Goal: Information Seeking & Learning: Learn about a topic

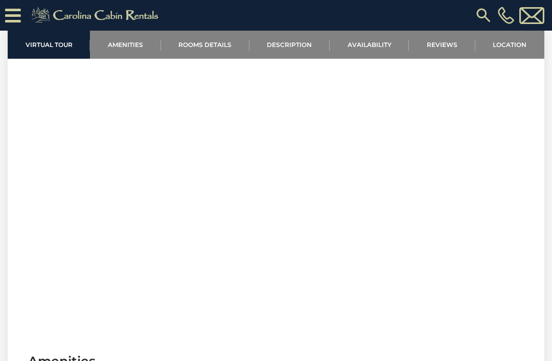
scroll to position [383, 0]
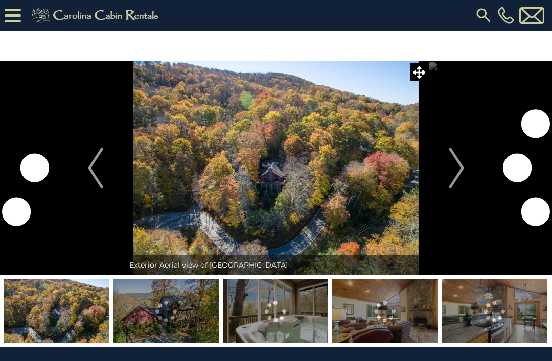
click at [417, 75] on icon at bounding box center [419, 72] width 12 height 12
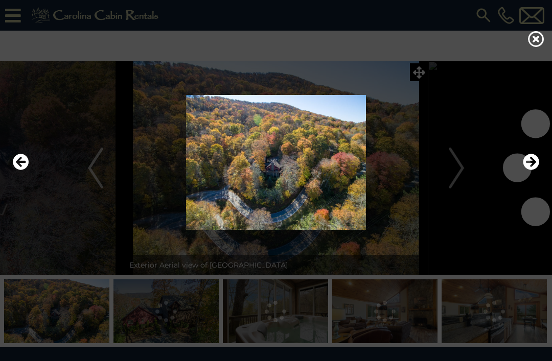
click at [532, 170] on icon "Next" at bounding box center [531, 162] width 16 height 16
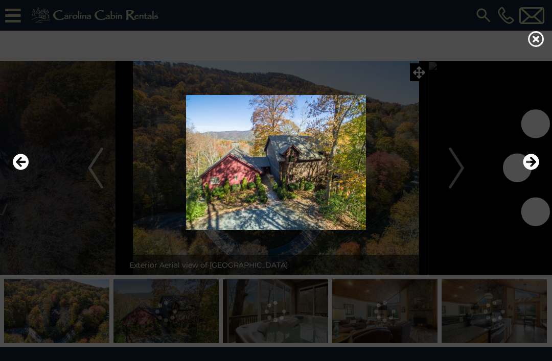
click at [536, 170] on icon "Next" at bounding box center [531, 162] width 16 height 16
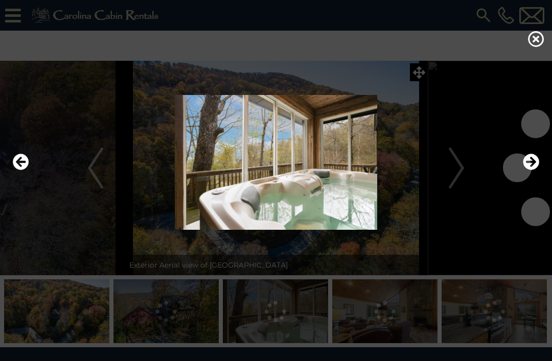
click at [533, 170] on icon "Next" at bounding box center [531, 162] width 16 height 16
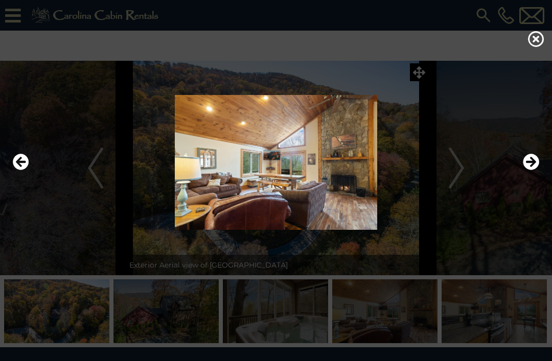
click at [531, 170] on icon "Next" at bounding box center [531, 162] width 16 height 16
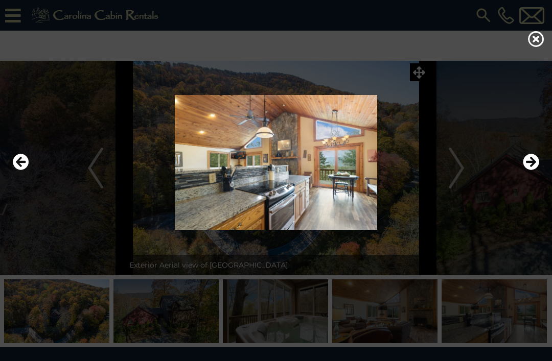
click at [533, 170] on icon "Next" at bounding box center [531, 162] width 16 height 16
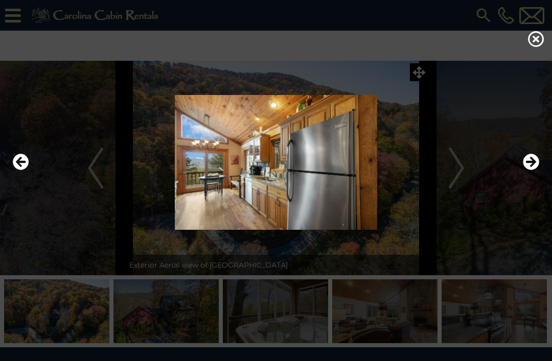
click at [533, 170] on icon "Next" at bounding box center [531, 162] width 16 height 16
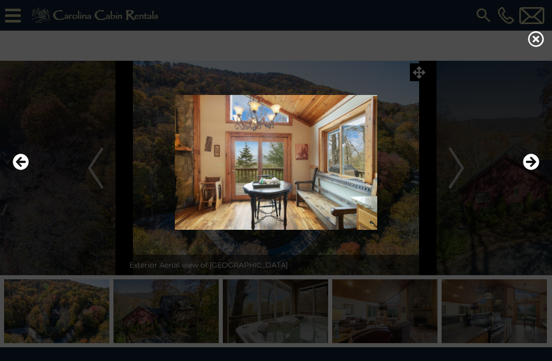
click at [535, 170] on icon "Next" at bounding box center [531, 162] width 16 height 16
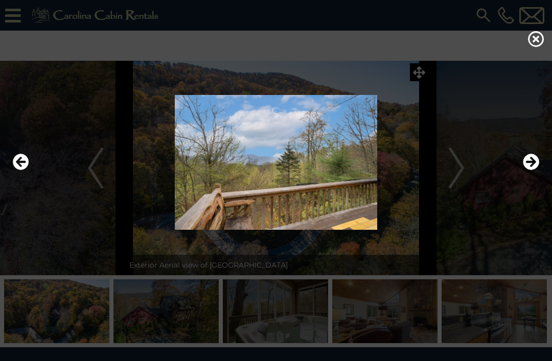
click at [537, 170] on icon "Next" at bounding box center [531, 162] width 16 height 16
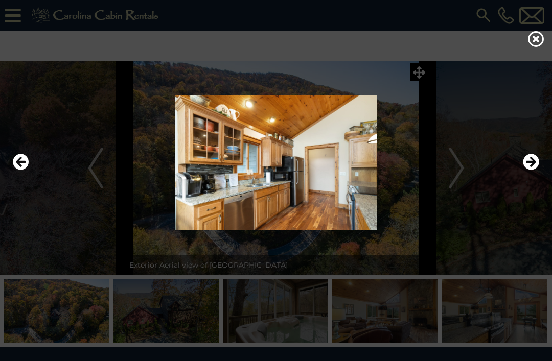
click at [536, 170] on icon "Next" at bounding box center [531, 162] width 16 height 16
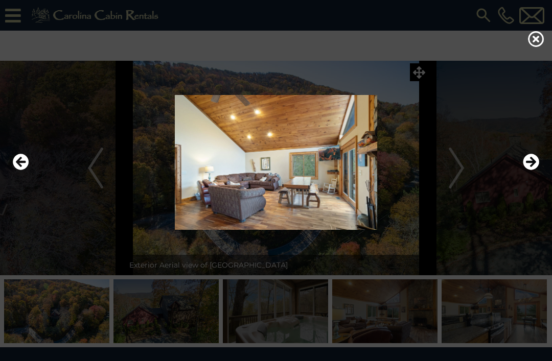
click at [21, 170] on icon "Previous" at bounding box center [21, 162] width 16 height 16
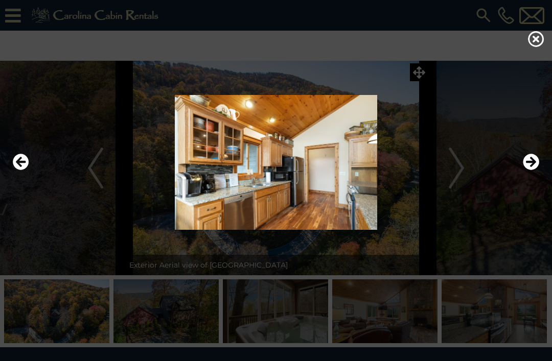
click at [19, 170] on icon "Previous" at bounding box center [21, 162] width 16 height 16
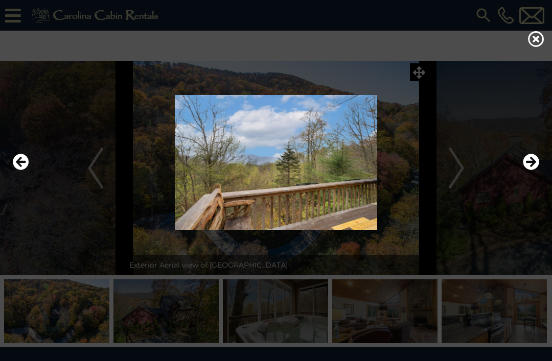
click at [530, 170] on icon "Next" at bounding box center [531, 162] width 16 height 16
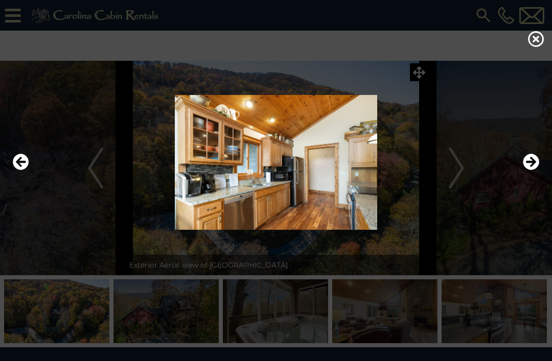
click at [536, 170] on icon "Next" at bounding box center [531, 162] width 16 height 16
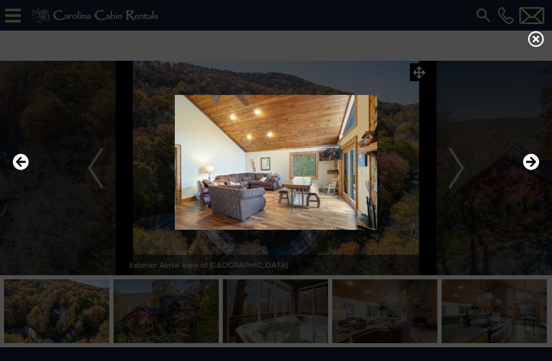
click at [538, 170] on icon "Next" at bounding box center [531, 162] width 16 height 16
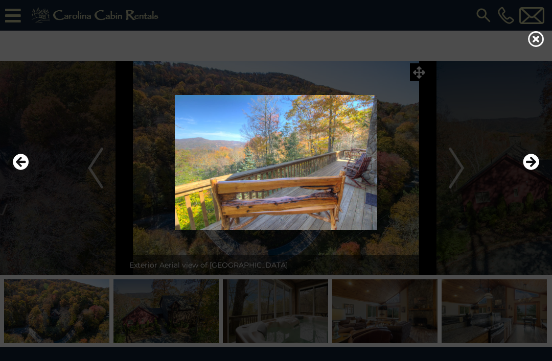
click at [532, 170] on icon "Next" at bounding box center [531, 162] width 16 height 16
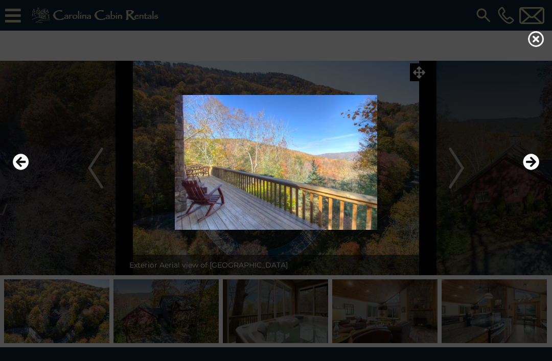
click at [529, 170] on icon "Next" at bounding box center [531, 162] width 16 height 16
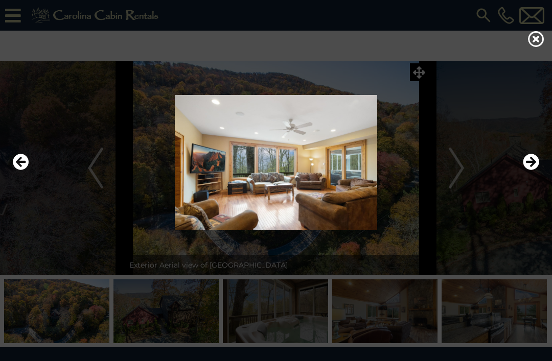
click at [536, 170] on icon "Next" at bounding box center [531, 162] width 16 height 16
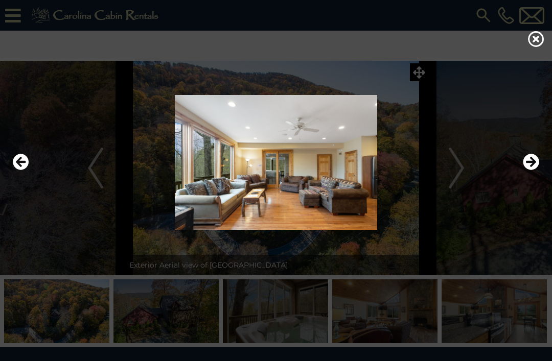
click at [527, 170] on icon "Next" at bounding box center [531, 162] width 16 height 16
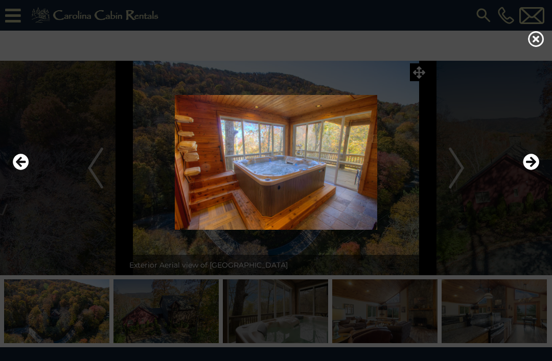
click at [531, 170] on icon "Next" at bounding box center [531, 162] width 16 height 16
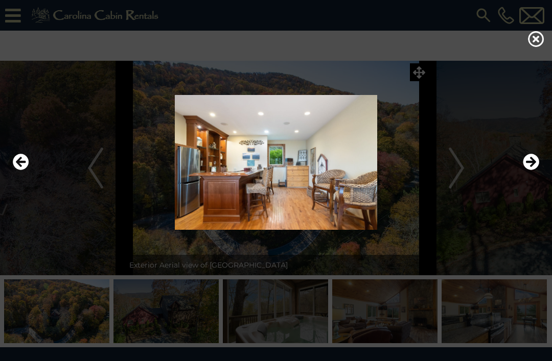
click at [531, 170] on icon "Next" at bounding box center [531, 162] width 16 height 16
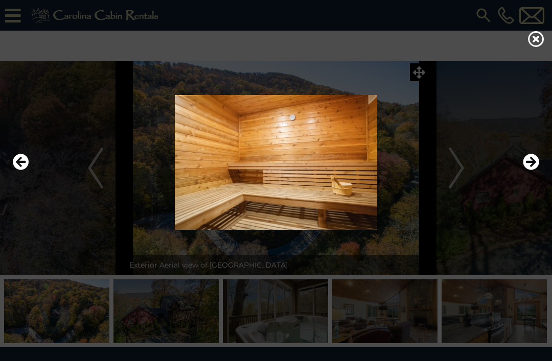
click at [532, 170] on icon "Next" at bounding box center [531, 162] width 16 height 16
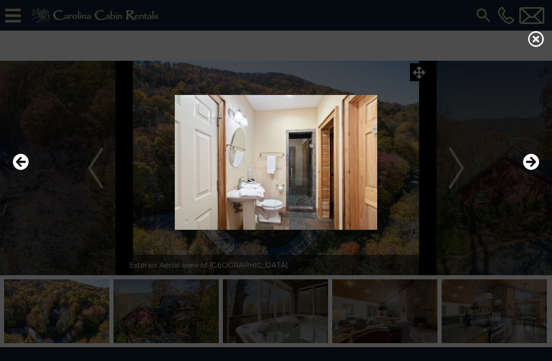
click at [530, 170] on icon "Next" at bounding box center [531, 162] width 16 height 16
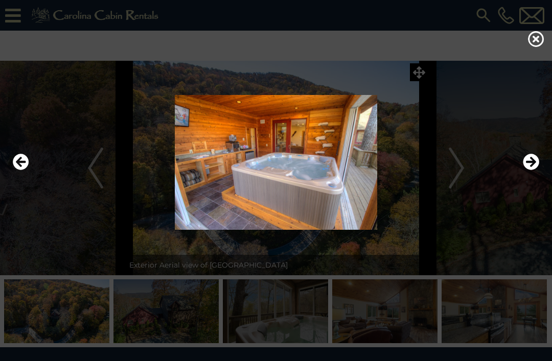
click at [528, 170] on icon "Next" at bounding box center [531, 162] width 16 height 16
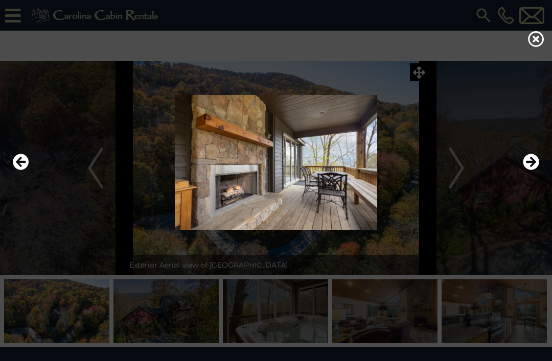
click at [526, 170] on icon "Next" at bounding box center [531, 162] width 16 height 16
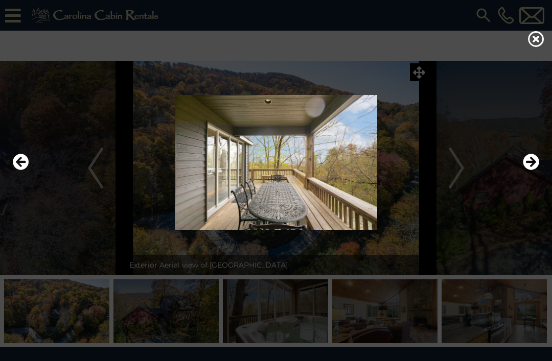
click at [528, 170] on icon "Next" at bounding box center [531, 162] width 16 height 16
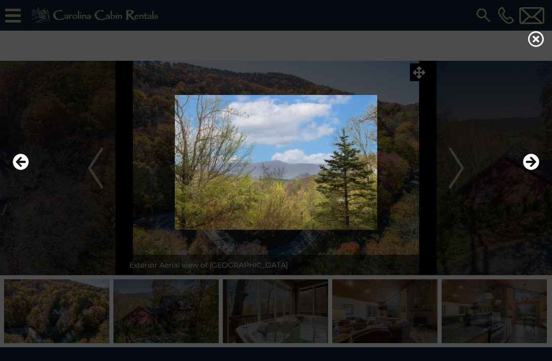
click at [529, 170] on icon "Next" at bounding box center [531, 162] width 16 height 16
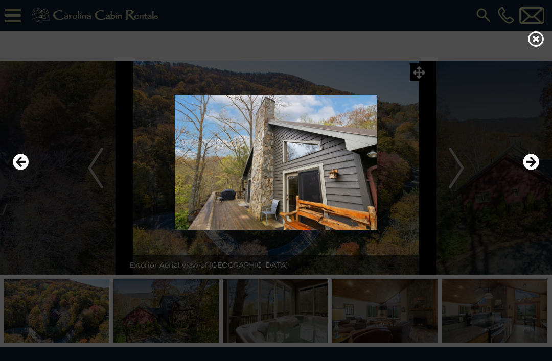
click at [531, 170] on icon "Next" at bounding box center [531, 162] width 16 height 16
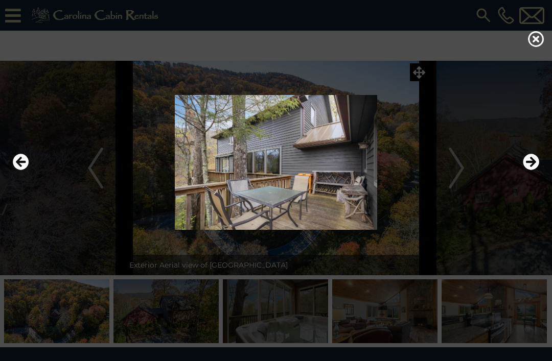
click at [537, 170] on icon "Next" at bounding box center [531, 162] width 16 height 16
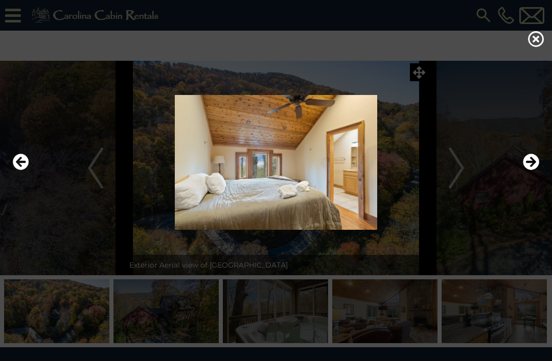
click at [537, 170] on icon "Next" at bounding box center [531, 162] width 16 height 16
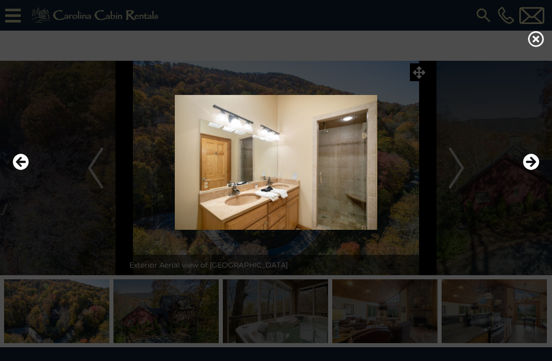
click at [531, 170] on icon "Next" at bounding box center [531, 162] width 16 height 16
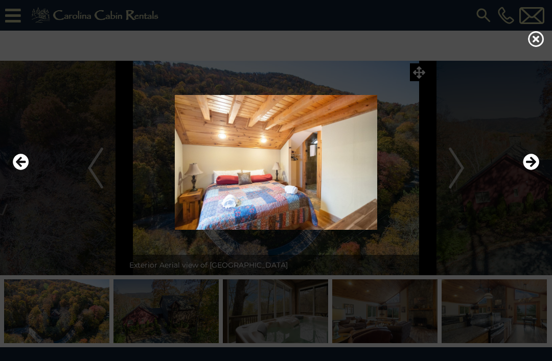
click at [537, 170] on icon "Next" at bounding box center [531, 162] width 16 height 16
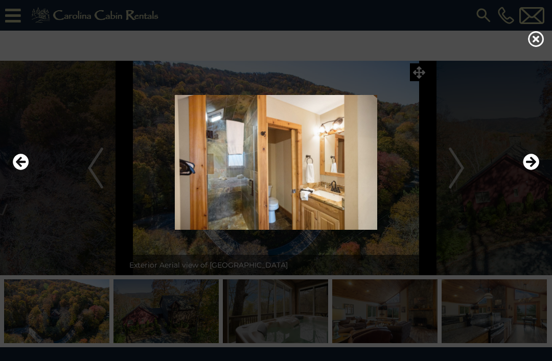
click at [536, 170] on icon "Next" at bounding box center [531, 162] width 16 height 16
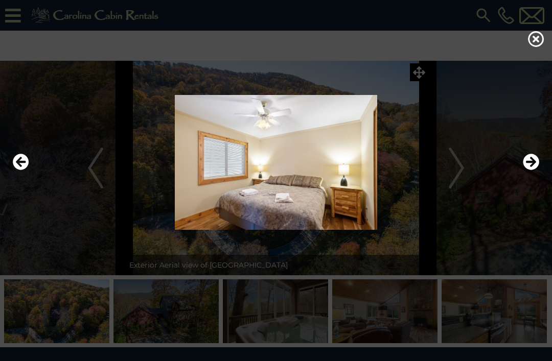
click at [535, 170] on icon "Next" at bounding box center [531, 162] width 16 height 16
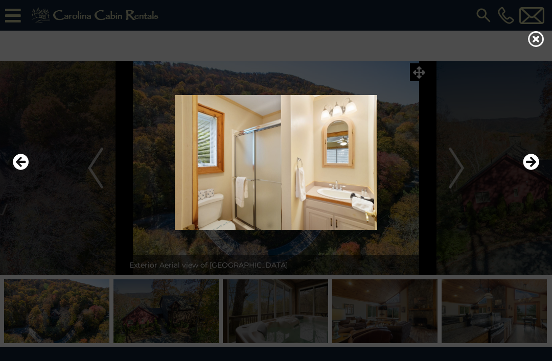
click at [539, 180] on img at bounding box center [275, 162] width 531 height 135
click at [533, 170] on icon "Next" at bounding box center [531, 162] width 16 height 16
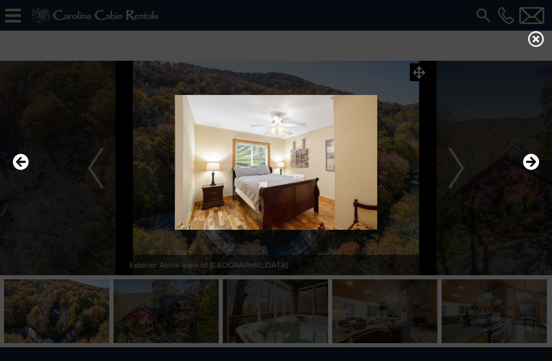
click at [535, 170] on icon "Next" at bounding box center [531, 162] width 16 height 16
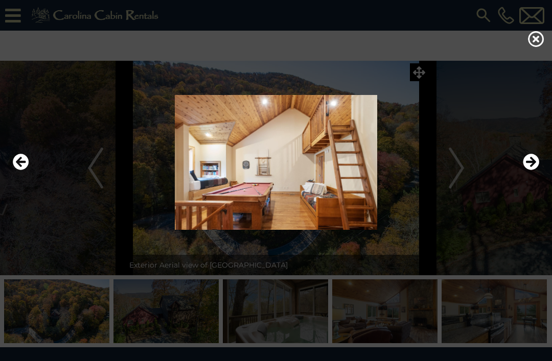
click at [530, 170] on icon "Next" at bounding box center [531, 162] width 16 height 16
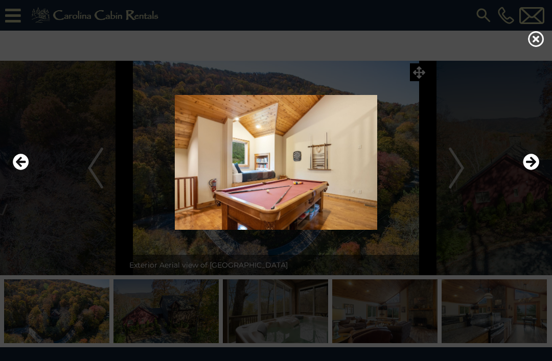
click at [25, 170] on icon "Previous" at bounding box center [21, 162] width 16 height 16
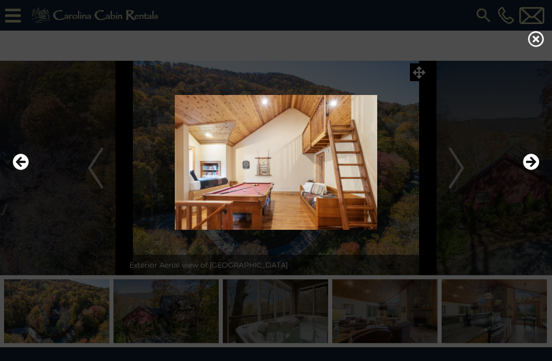
click at [528, 170] on icon "Next" at bounding box center [531, 162] width 16 height 16
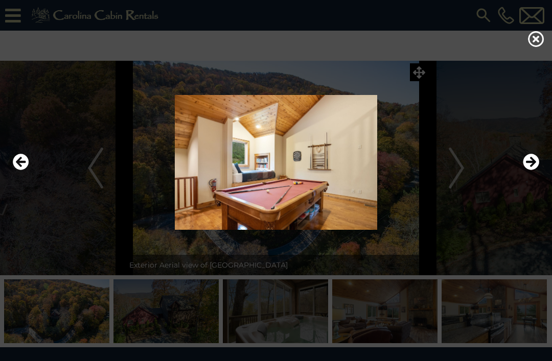
click at [528, 170] on icon "Next" at bounding box center [531, 162] width 16 height 16
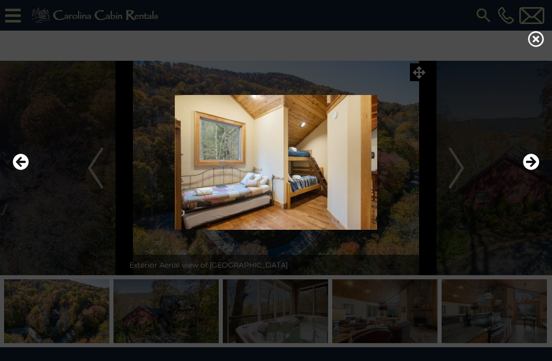
click at [527, 170] on icon "Next" at bounding box center [531, 162] width 16 height 16
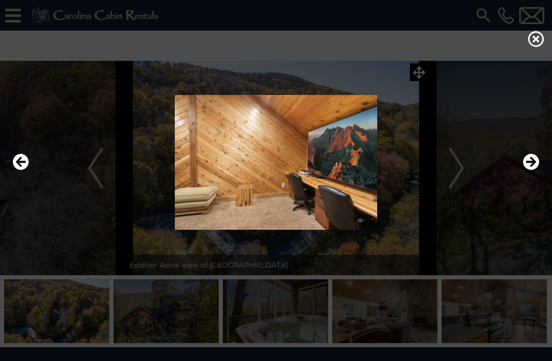
click at [532, 170] on icon "Next" at bounding box center [531, 162] width 16 height 16
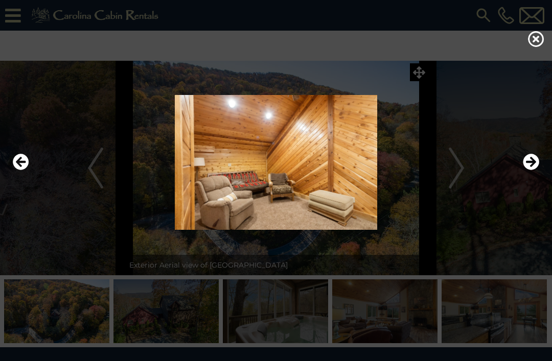
click at [24, 170] on icon "Previous" at bounding box center [21, 162] width 16 height 16
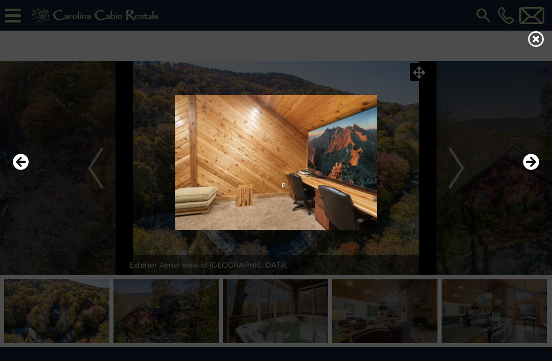
click at [537, 170] on icon "Next" at bounding box center [531, 162] width 16 height 16
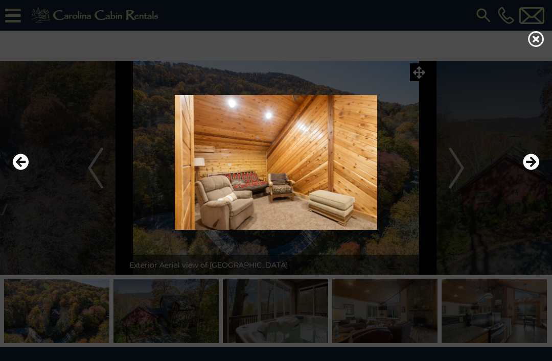
click at [531, 170] on icon "Next" at bounding box center [531, 162] width 16 height 16
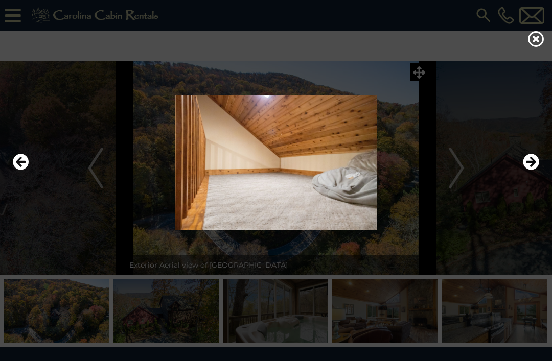
click at [537, 170] on icon "Next" at bounding box center [531, 162] width 16 height 16
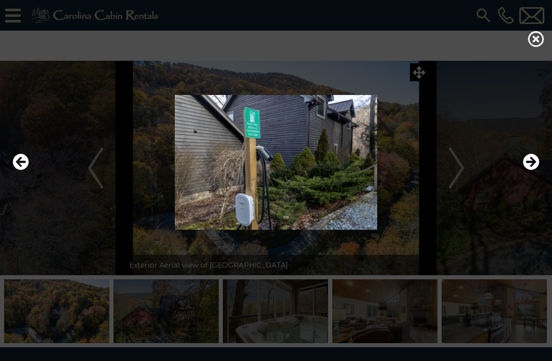
click at [530, 170] on icon "Next" at bounding box center [531, 162] width 16 height 16
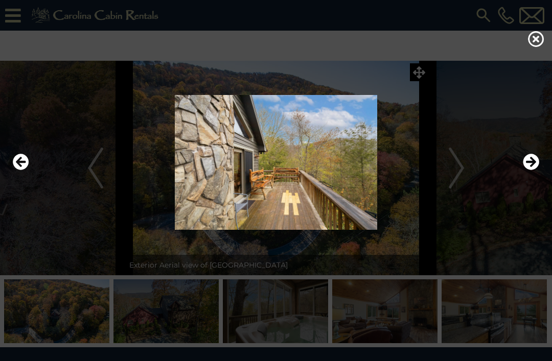
click at [532, 170] on icon "Next" at bounding box center [531, 162] width 16 height 16
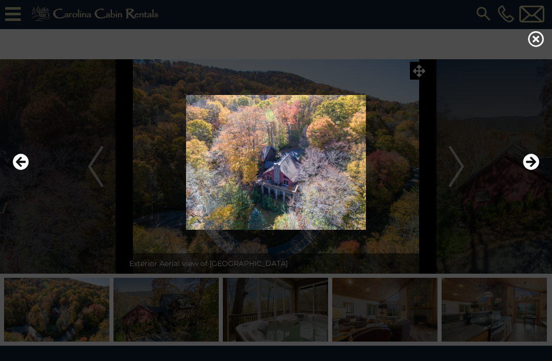
scroll to position [3, 0]
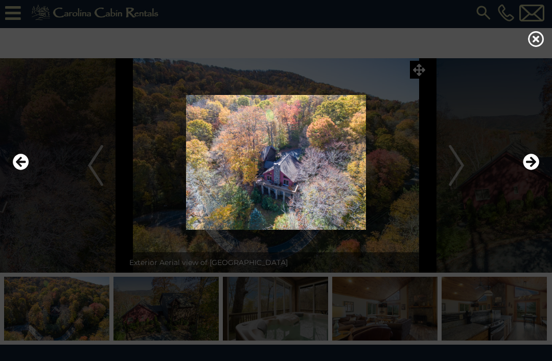
click at [319, 193] on img at bounding box center [275, 162] width 531 height 135
click at [323, 195] on img at bounding box center [275, 162] width 531 height 135
click at [331, 197] on img at bounding box center [275, 162] width 531 height 135
click at [342, 185] on img at bounding box center [275, 162] width 531 height 135
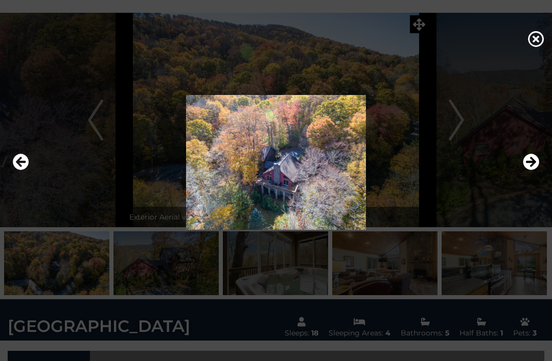
scroll to position [0, 0]
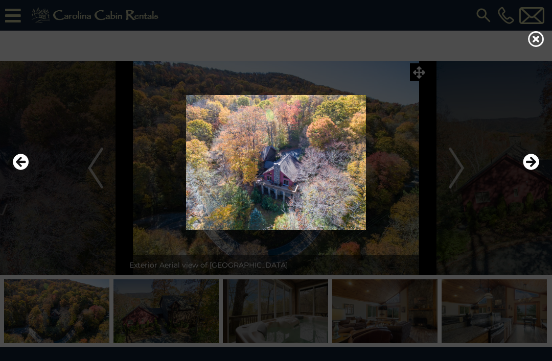
click at [533, 43] on icon at bounding box center [536, 39] width 16 height 16
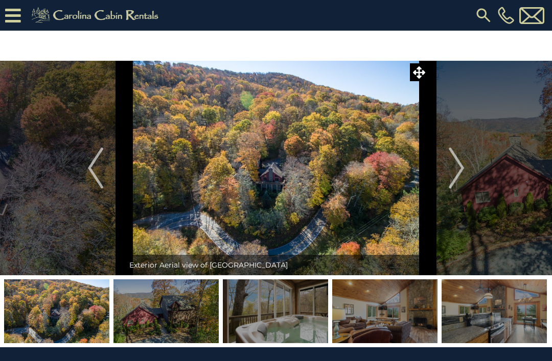
click at [413, 69] on icon at bounding box center [419, 72] width 12 height 12
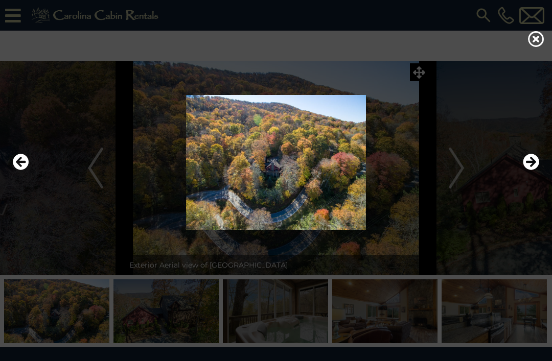
click at [536, 174] on button "Next" at bounding box center [531, 163] width 16 height 24
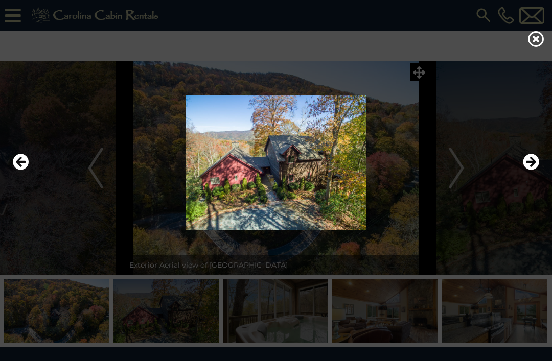
click at [527, 170] on icon "Next" at bounding box center [531, 162] width 16 height 16
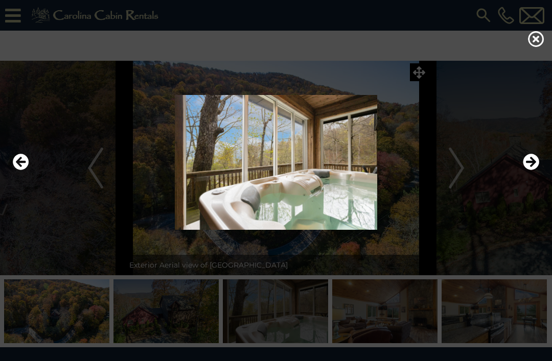
click at [525, 170] on icon "Next" at bounding box center [531, 162] width 16 height 16
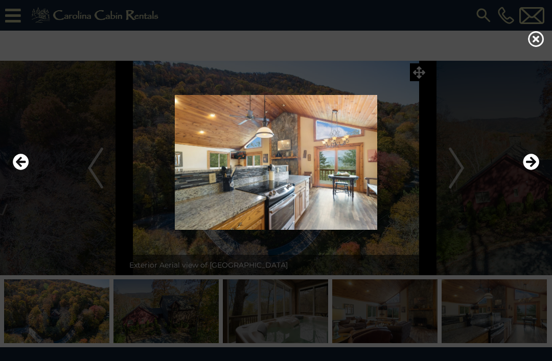
click at [526, 170] on icon "Next" at bounding box center [531, 162] width 16 height 16
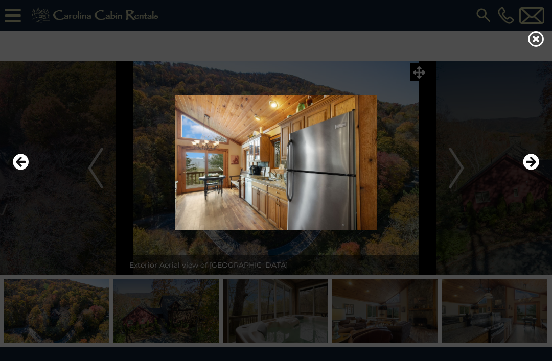
click at [527, 170] on icon "Next" at bounding box center [531, 162] width 16 height 16
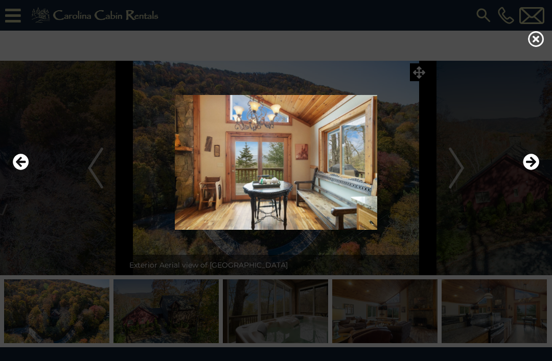
click at [529, 170] on icon "Next" at bounding box center [531, 162] width 16 height 16
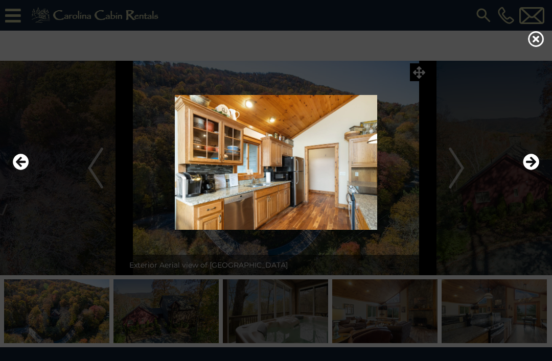
click at [528, 170] on icon "Next" at bounding box center [531, 162] width 16 height 16
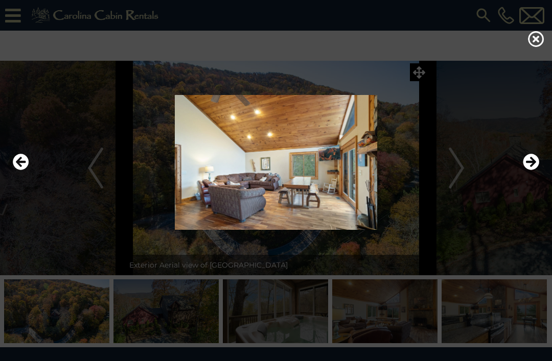
click at [529, 170] on icon "Next" at bounding box center [531, 162] width 16 height 16
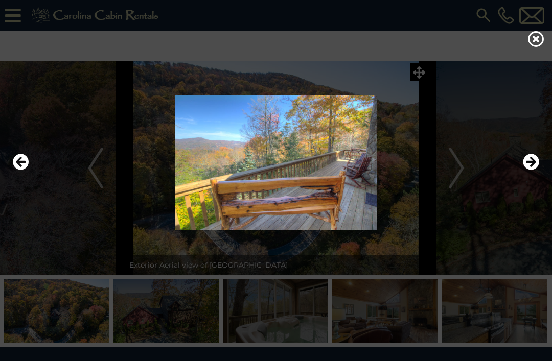
click at [529, 170] on icon "Next" at bounding box center [531, 162] width 16 height 16
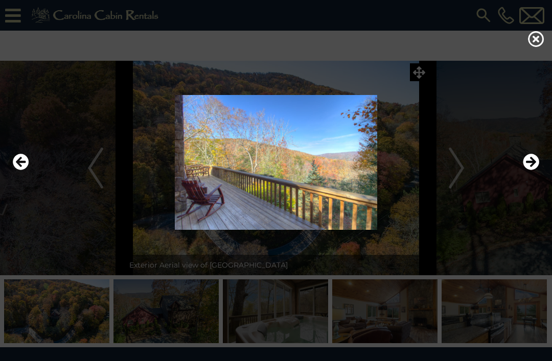
click at [531, 170] on icon "Next" at bounding box center [531, 162] width 16 height 16
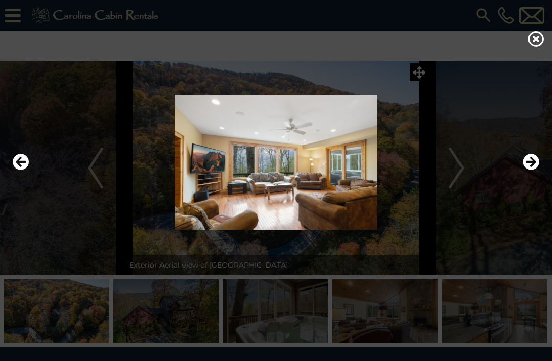
click at [530, 170] on icon "Next" at bounding box center [531, 162] width 16 height 16
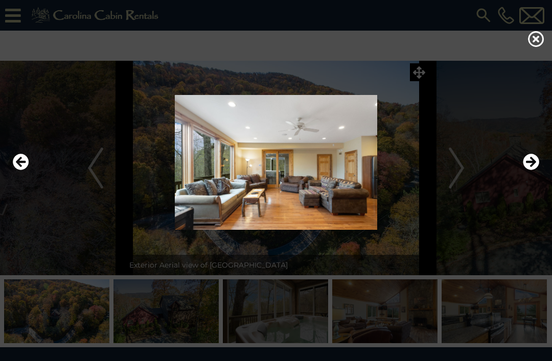
click at [537, 170] on icon "Next" at bounding box center [531, 162] width 16 height 16
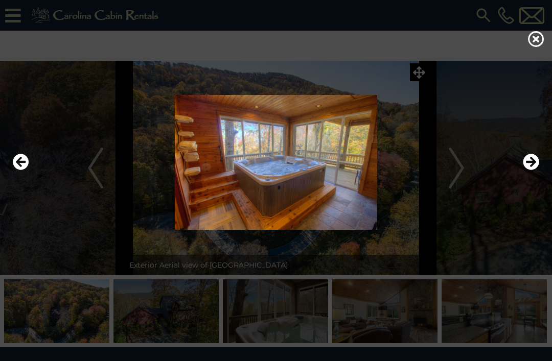
click at [530, 170] on icon "Next" at bounding box center [531, 162] width 16 height 16
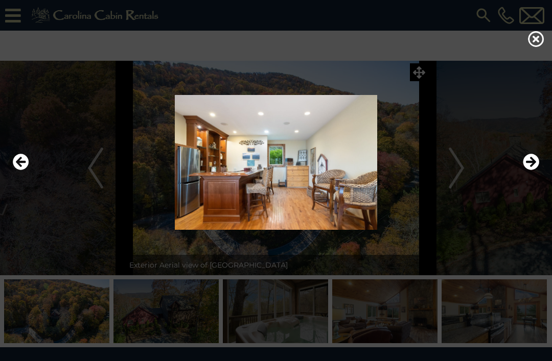
click at [528, 170] on icon "Next" at bounding box center [531, 162] width 16 height 16
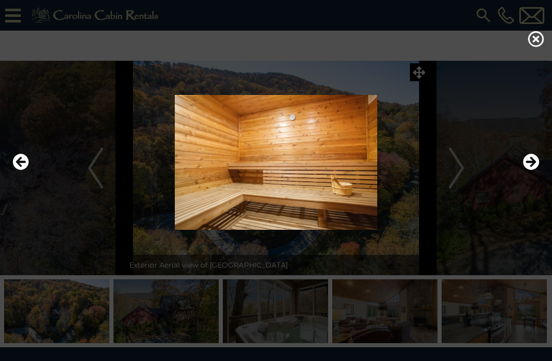
click at [529, 170] on icon "Next" at bounding box center [531, 162] width 16 height 16
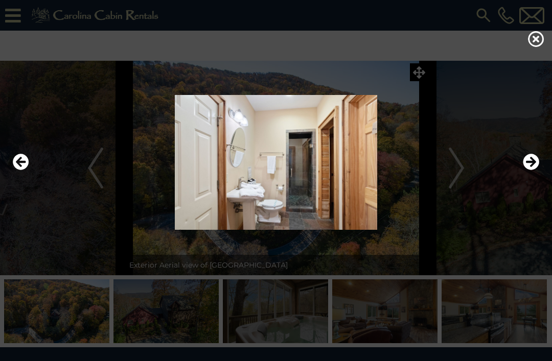
click at [529, 170] on icon "Next" at bounding box center [531, 162] width 16 height 16
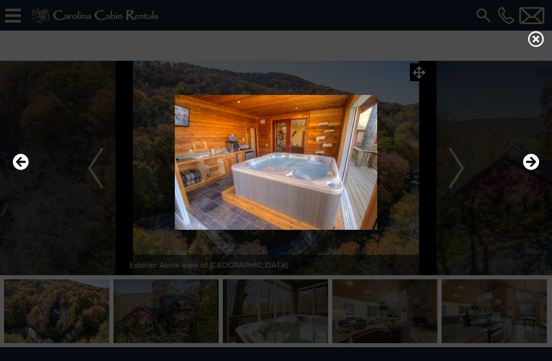
click at [527, 170] on icon "Next" at bounding box center [531, 162] width 16 height 16
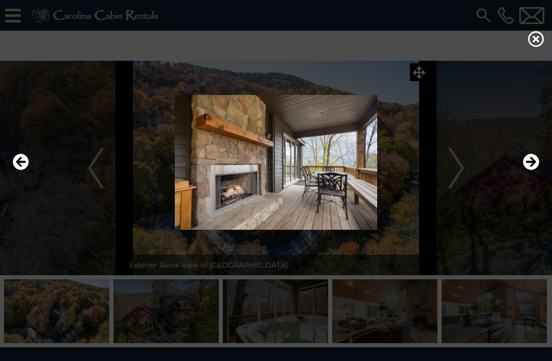
click at [528, 170] on icon "Next" at bounding box center [531, 162] width 16 height 16
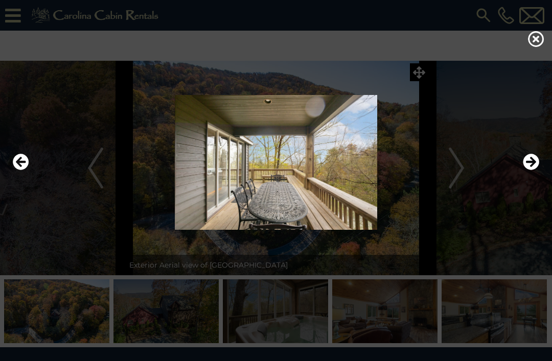
click at [527, 170] on icon "Next" at bounding box center [531, 162] width 16 height 16
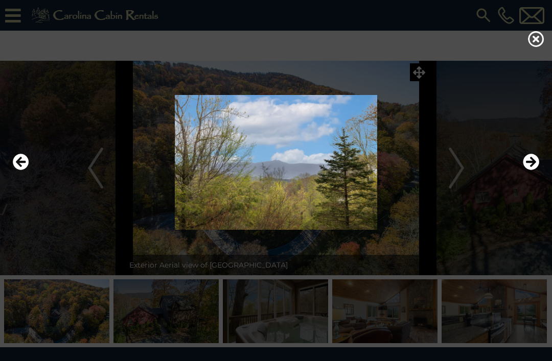
click at [525, 170] on icon "Next" at bounding box center [531, 162] width 16 height 16
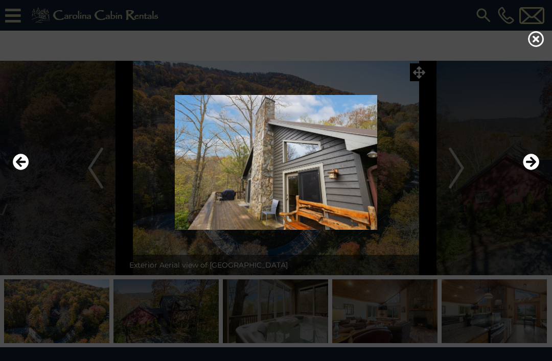
click at [527, 170] on icon "Next" at bounding box center [531, 162] width 16 height 16
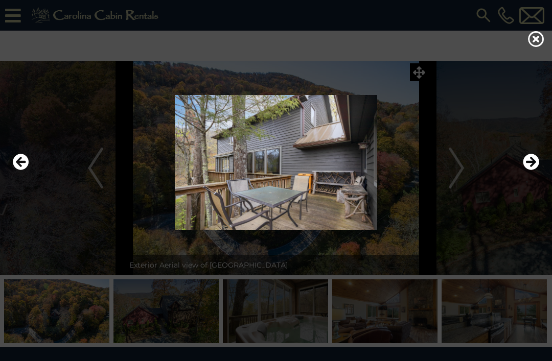
click at [524, 170] on icon "Next" at bounding box center [531, 162] width 16 height 16
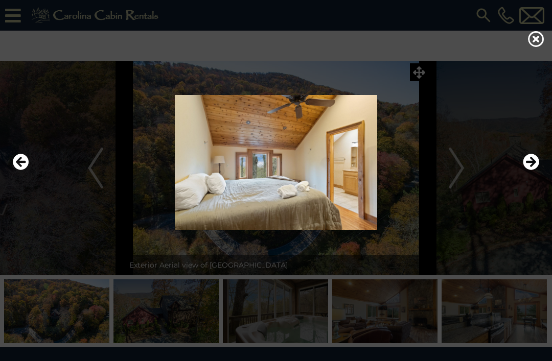
click at [524, 170] on icon "Next" at bounding box center [531, 162] width 16 height 16
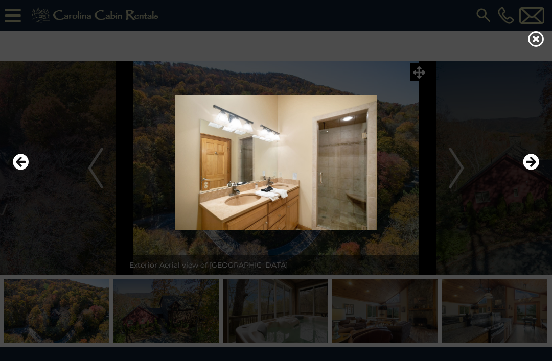
click at [523, 170] on icon "Next" at bounding box center [531, 162] width 16 height 16
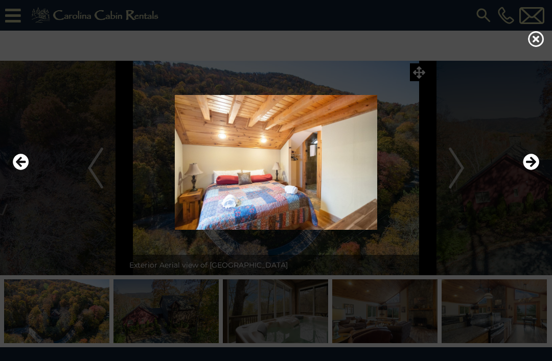
click at [522, 176] on img at bounding box center [275, 162] width 531 height 135
click at [526, 170] on icon "Next" at bounding box center [531, 162] width 16 height 16
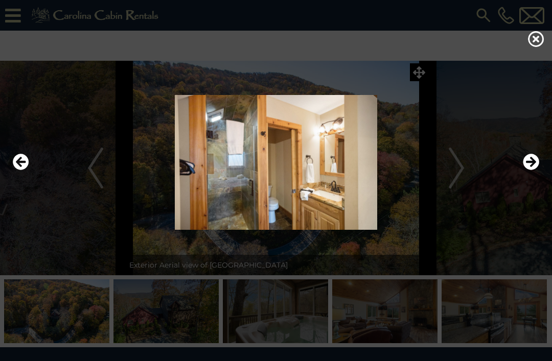
click at [531, 170] on icon "Next" at bounding box center [531, 162] width 16 height 16
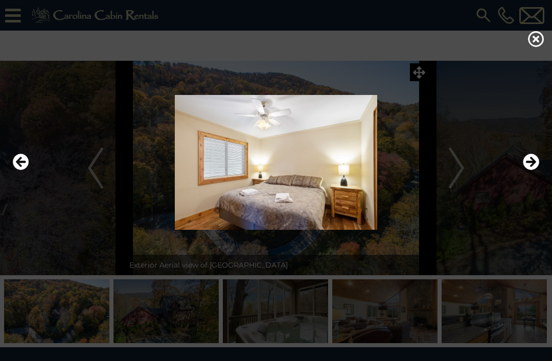
click at [532, 170] on icon "Next" at bounding box center [531, 162] width 16 height 16
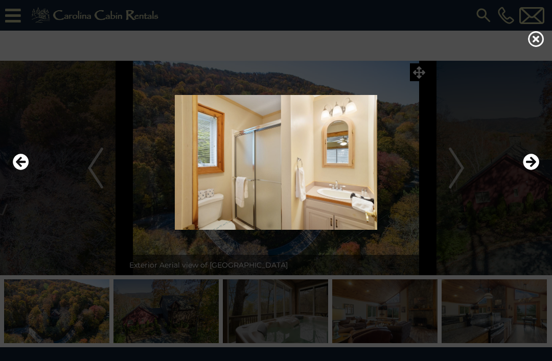
click at [531, 170] on icon "Next" at bounding box center [531, 162] width 16 height 16
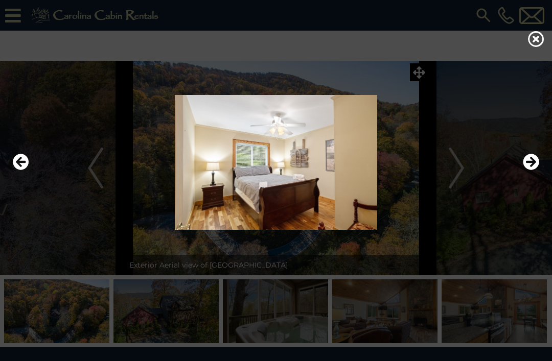
click at [530, 170] on icon "Next" at bounding box center [531, 162] width 16 height 16
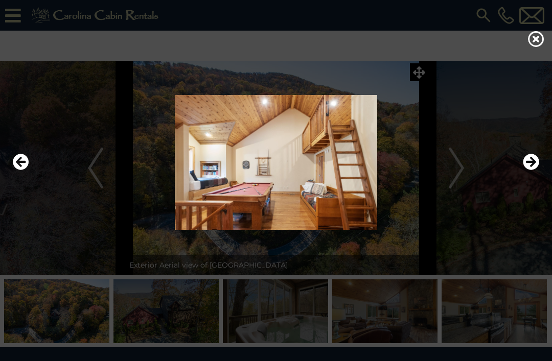
click at [534, 170] on icon "Next" at bounding box center [531, 162] width 16 height 16
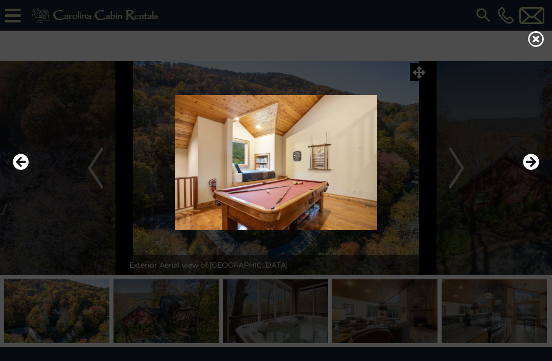
click at [532, 170] on icon "Next" at bounding box center [531, 162] width 16 height 16
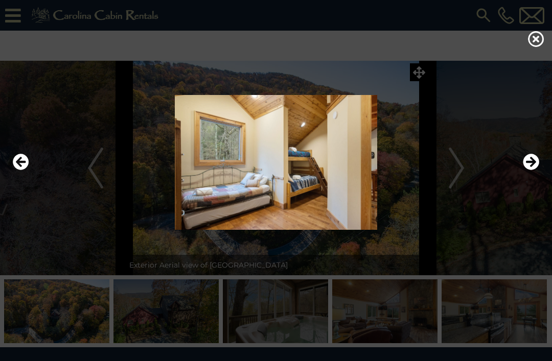
click at [534, 170] on icon "Next" at bounding box center [531, 162] width 16 height 16
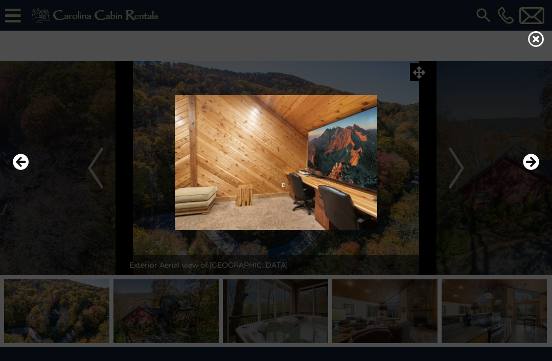
click at [540, 170] on img at bounding box center [275, 162] width 531 height 135
click at [536, 170] on icon "Next" at bounding box center [531, 162] width 16 height 16
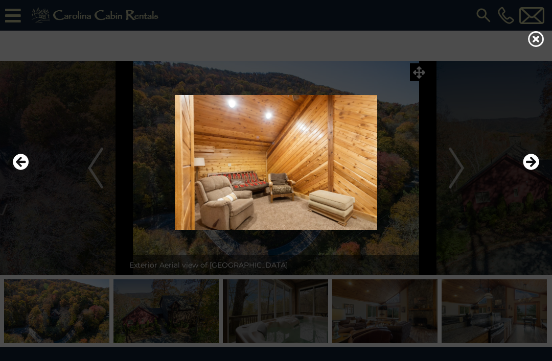
click at [529, 170] on icon "Next" at bounding box center [531, 162] width 16 height 16
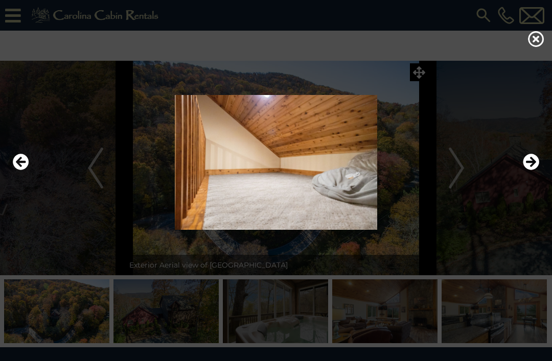
click at [529, 170] on icon "Next" at bounding box center [531, 162] width 16 height 16
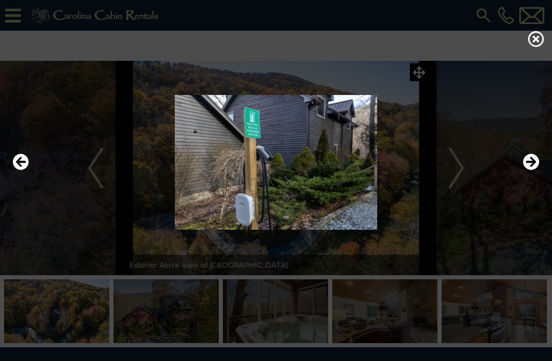
click at [536, 170] on icon "Next" at bounding box center [531, 162] width 16 height 16
